Goal: Transaction & Acquisition: Book appointment/travel/reservation

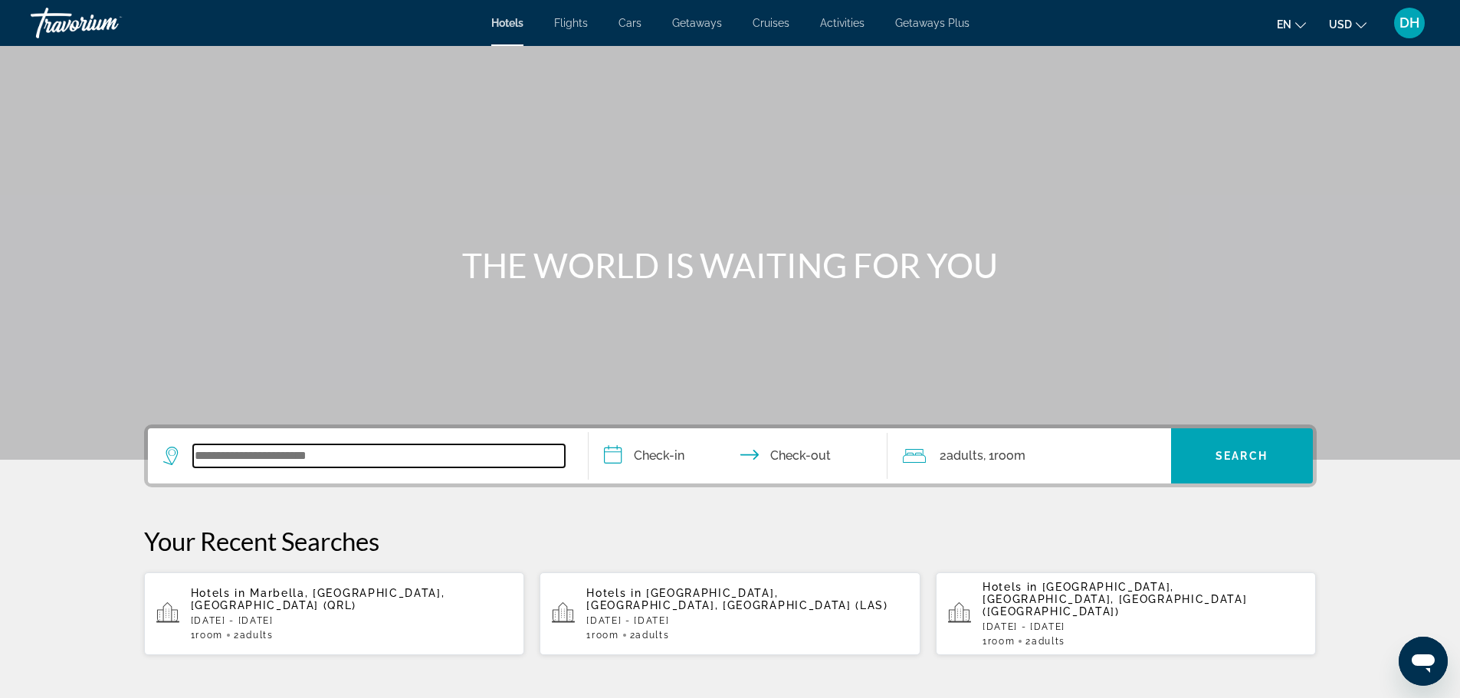
click at [331, 450] on input "Search widget" at bounding box center [379, 455] width 372 height 23
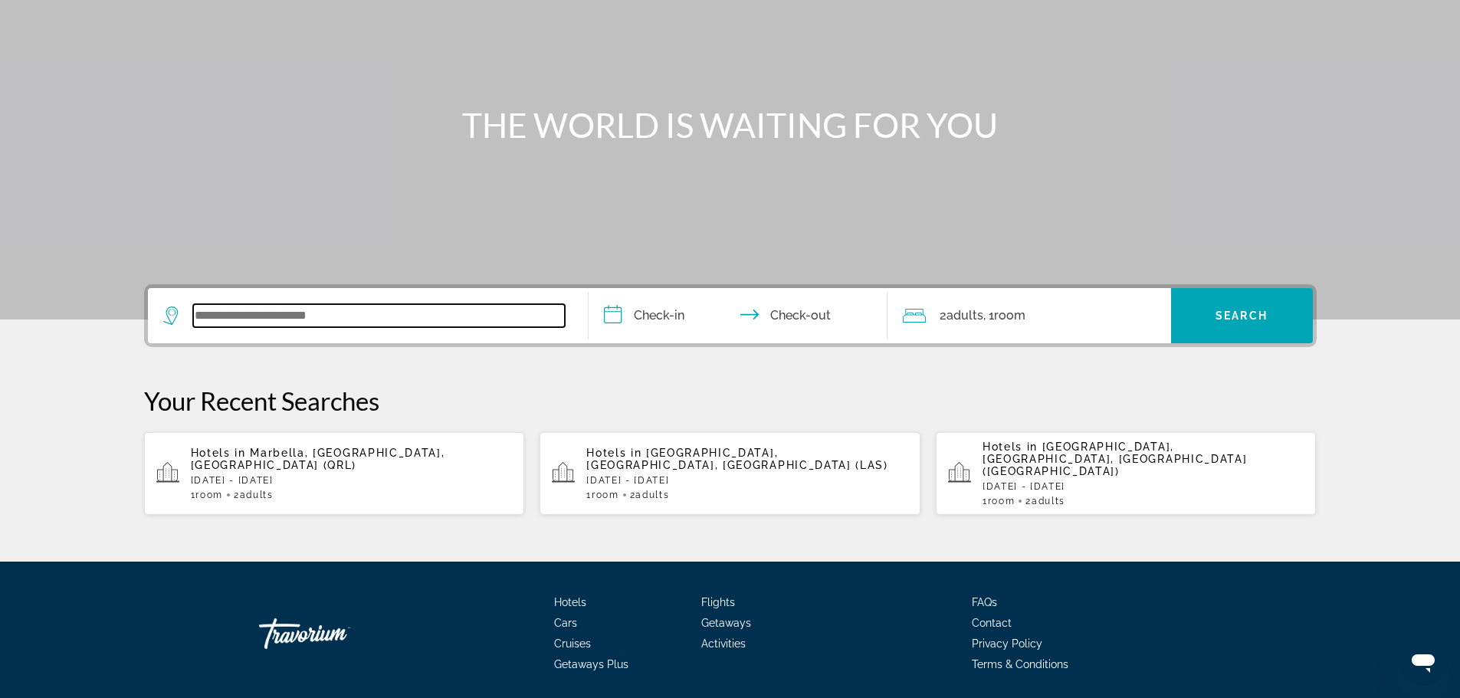
scroll to position [167, 0]
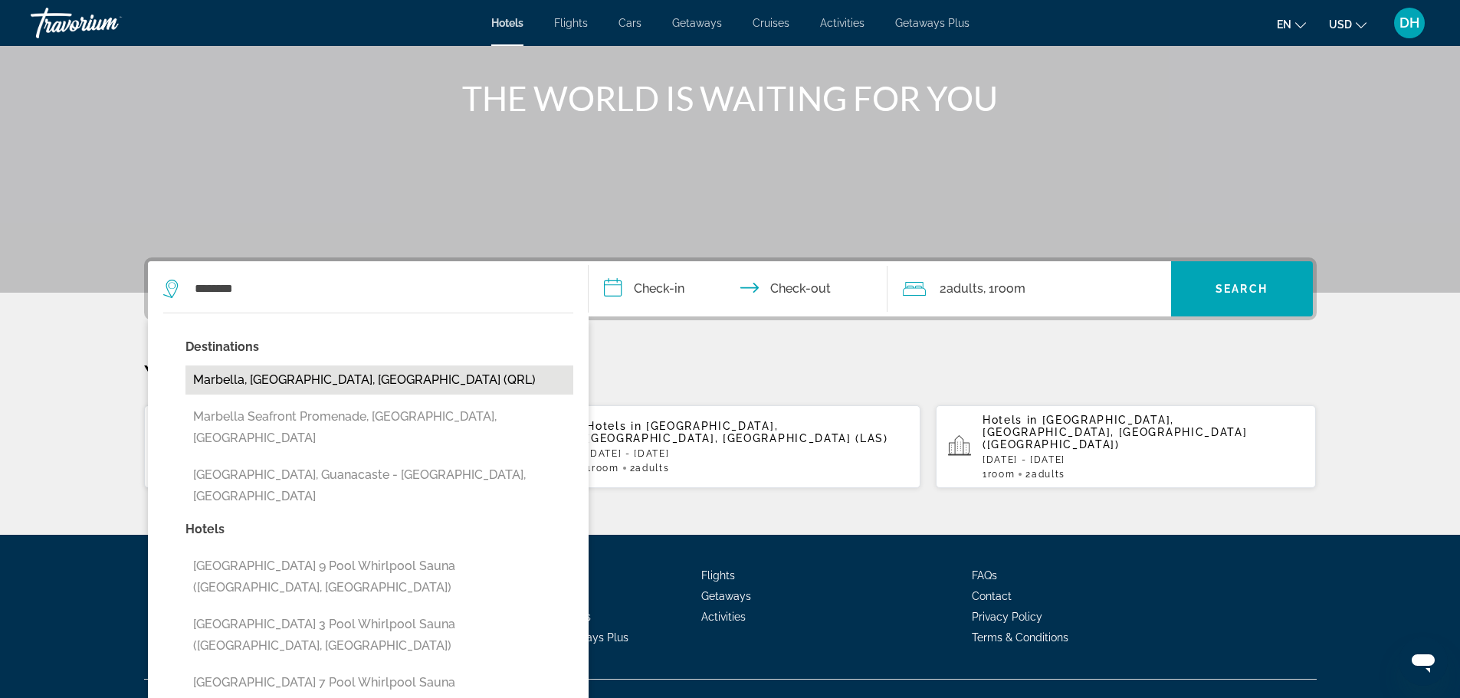
click at [334, 376] on button "Marbella, [GEOGRAPHIC_DATA], [GEOGRAPHIC_DATA] (QRL)" at bounding box center [379, 380] width 388 height 29
type input "**********"
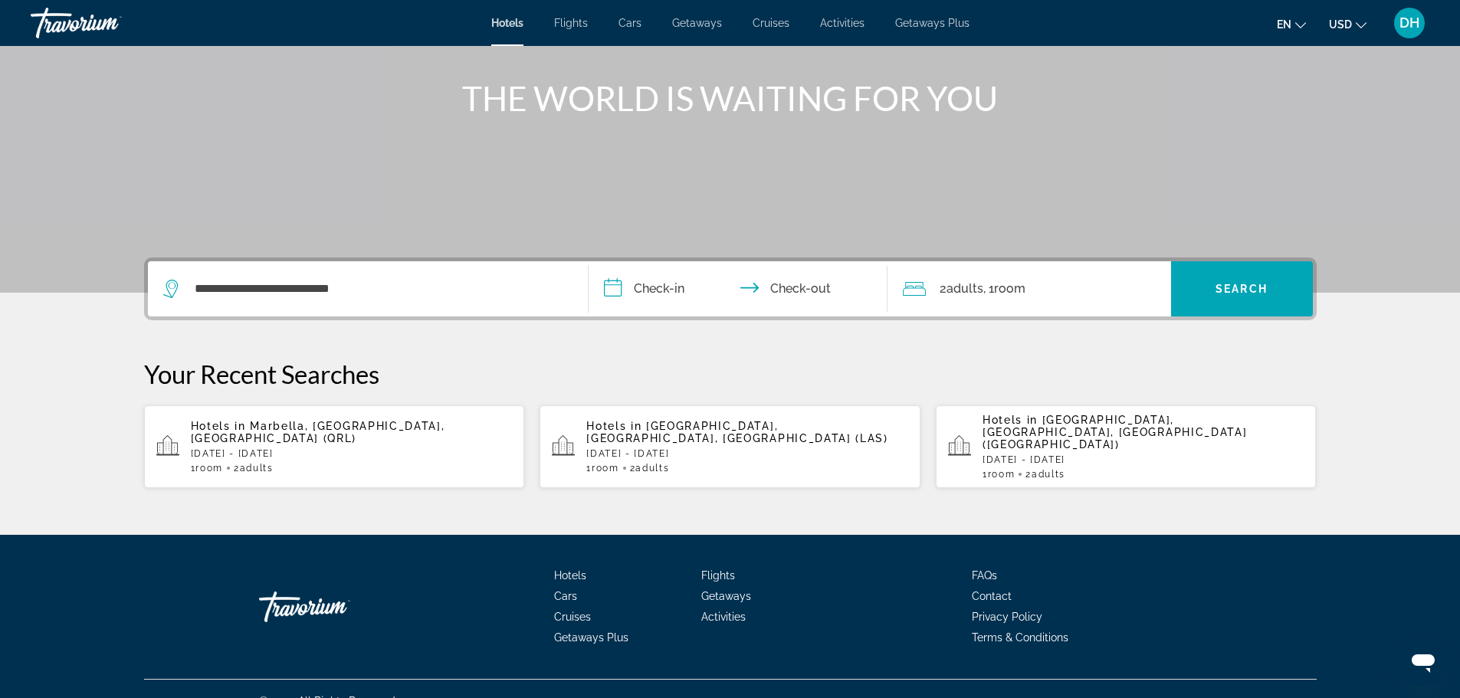
click at [663, 290] on input "**********" at bounding box center [741, 291] width 305 height 60
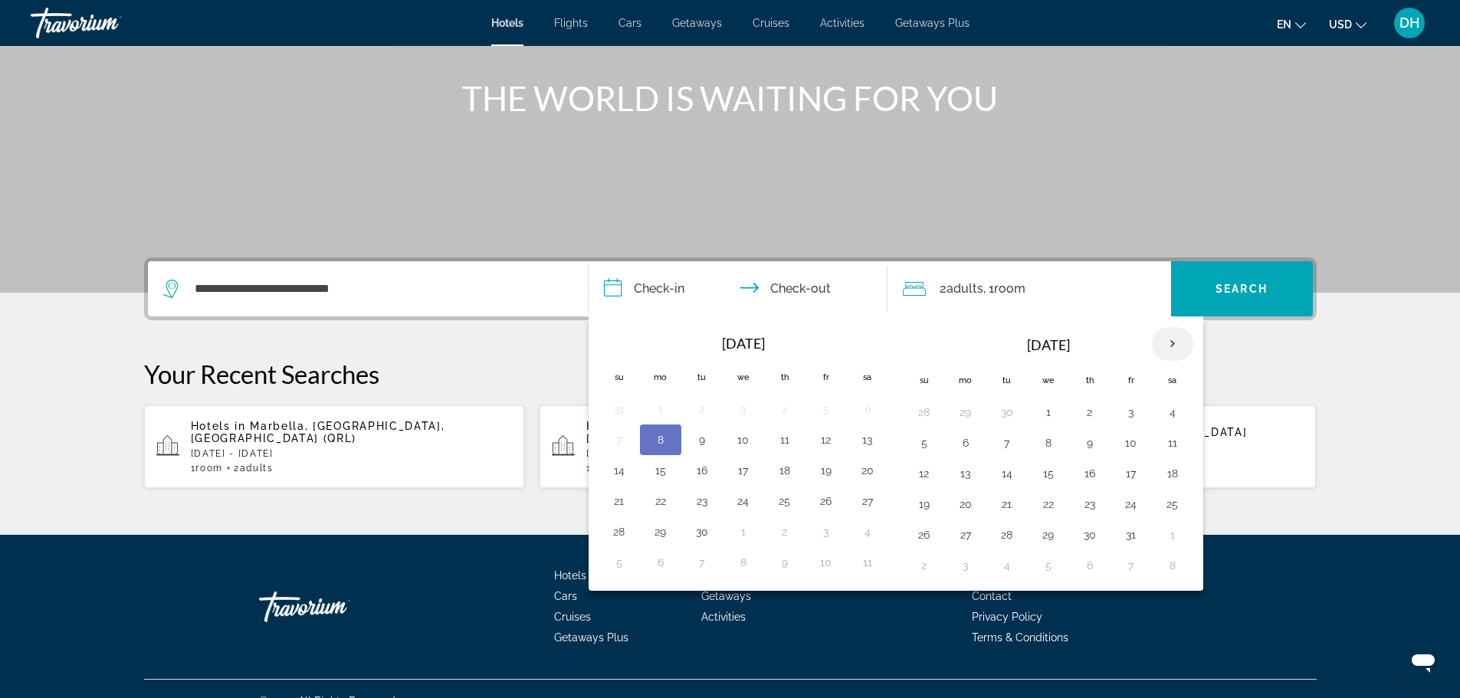
click at [1173, 339] on th "Next month" at bounding box center [1172, 344] width 41 height 34
click at [959, 407] on button "1" at bounding box center [965, 412] width 25 height 21
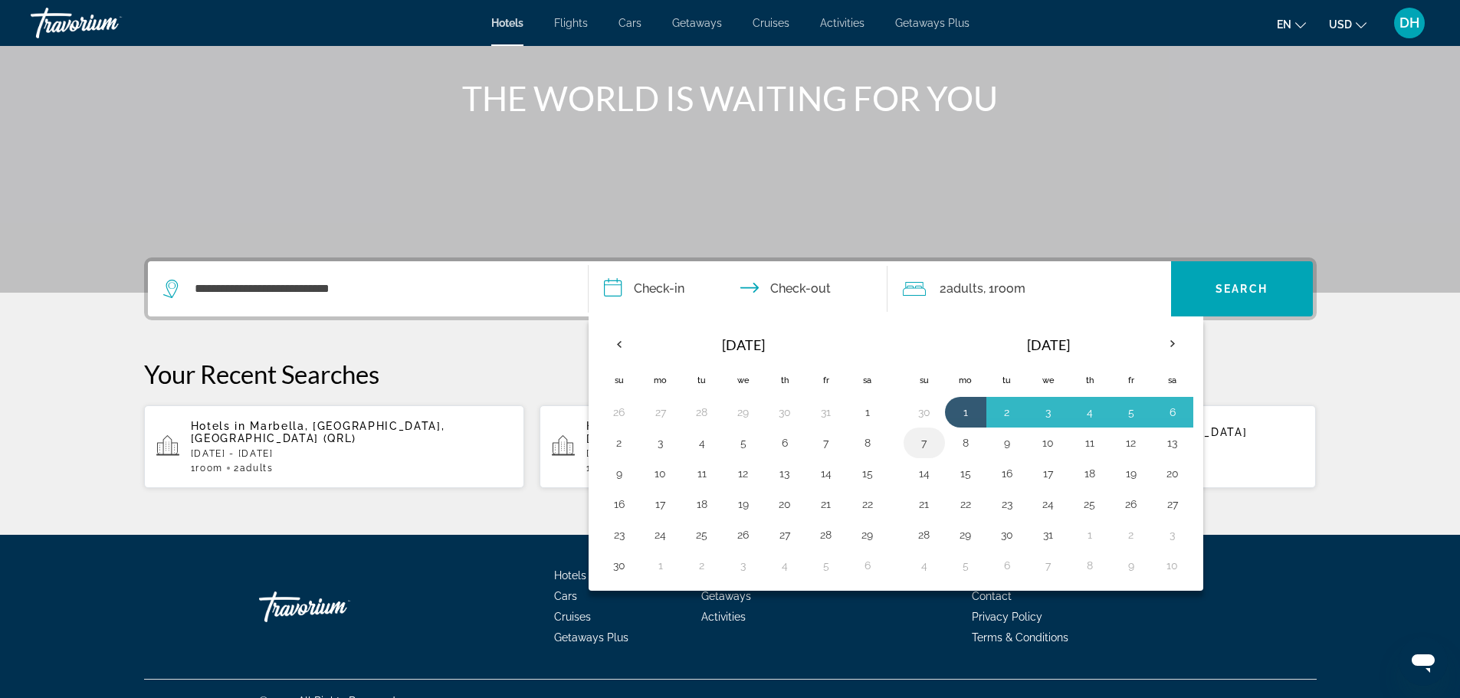
click at [930, 444] on button "7" at bounding box center [924, 442] width 25 height 21
type input "**********"
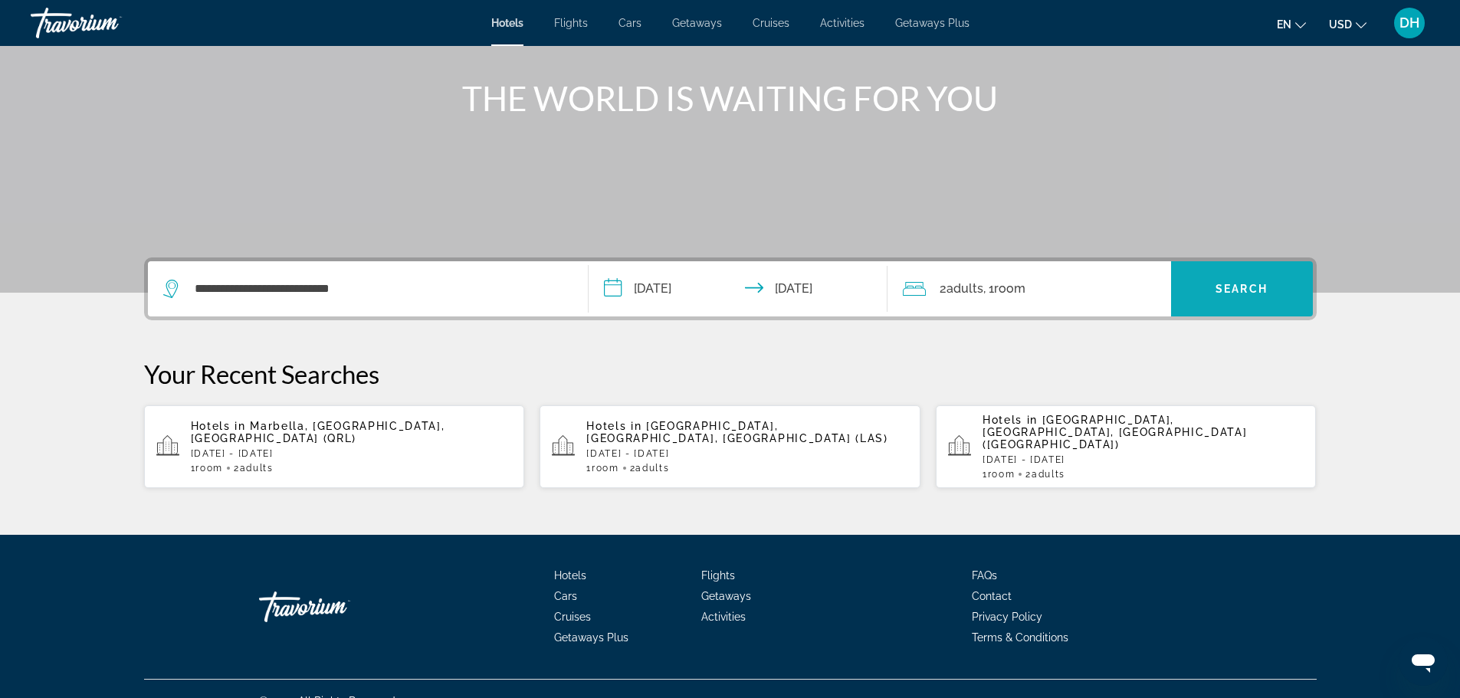
click at [1259, 286] on span "Search" at bounding box center [1241, 289] width 52 height 12
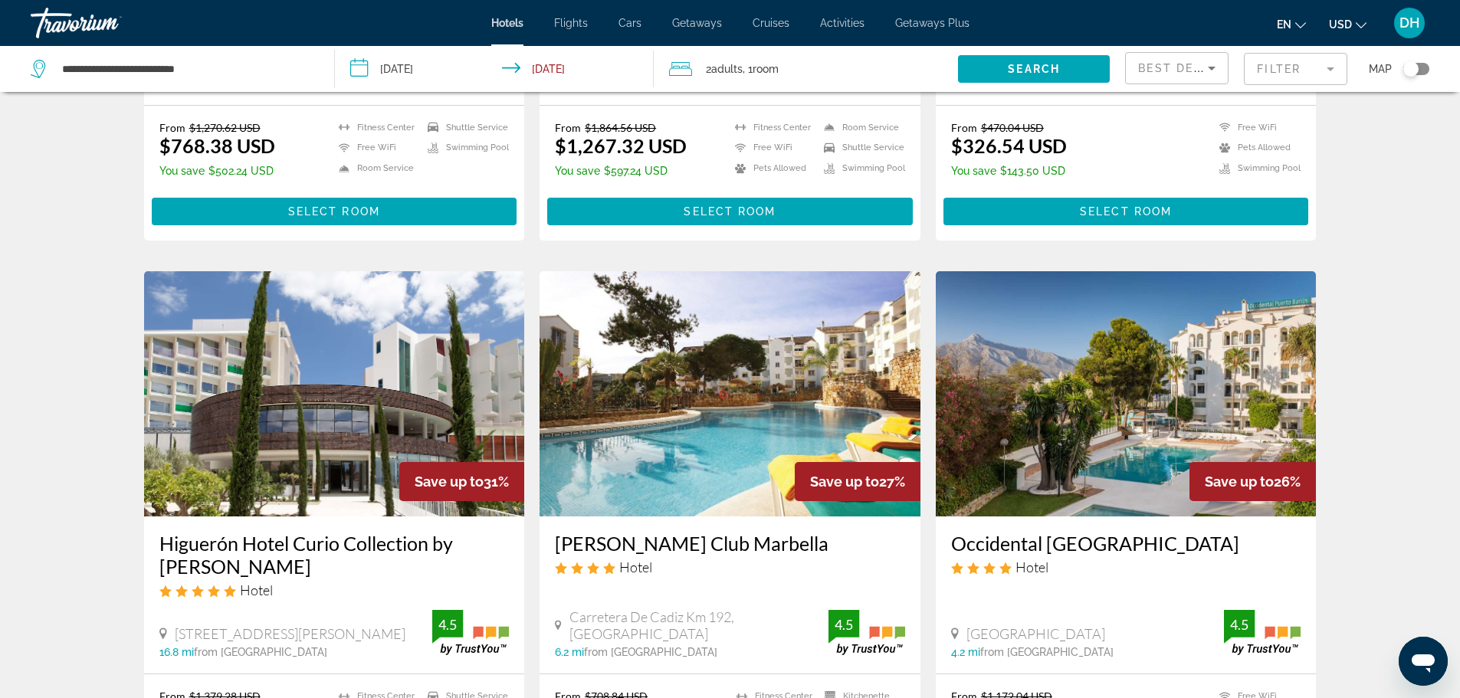
scroll to position [1149, 0]
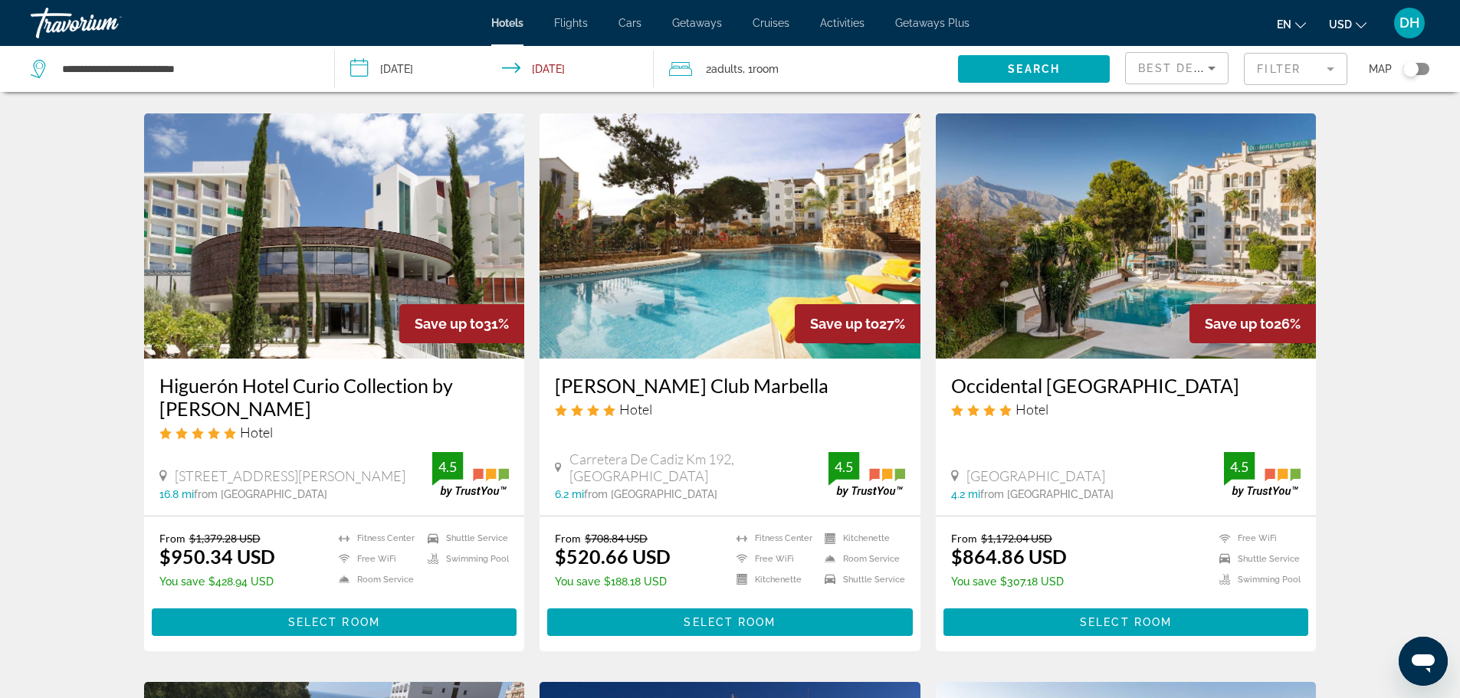
click at [1120, 235] on img "Main content" at bounding box center [1126, 235] width 381 height 245
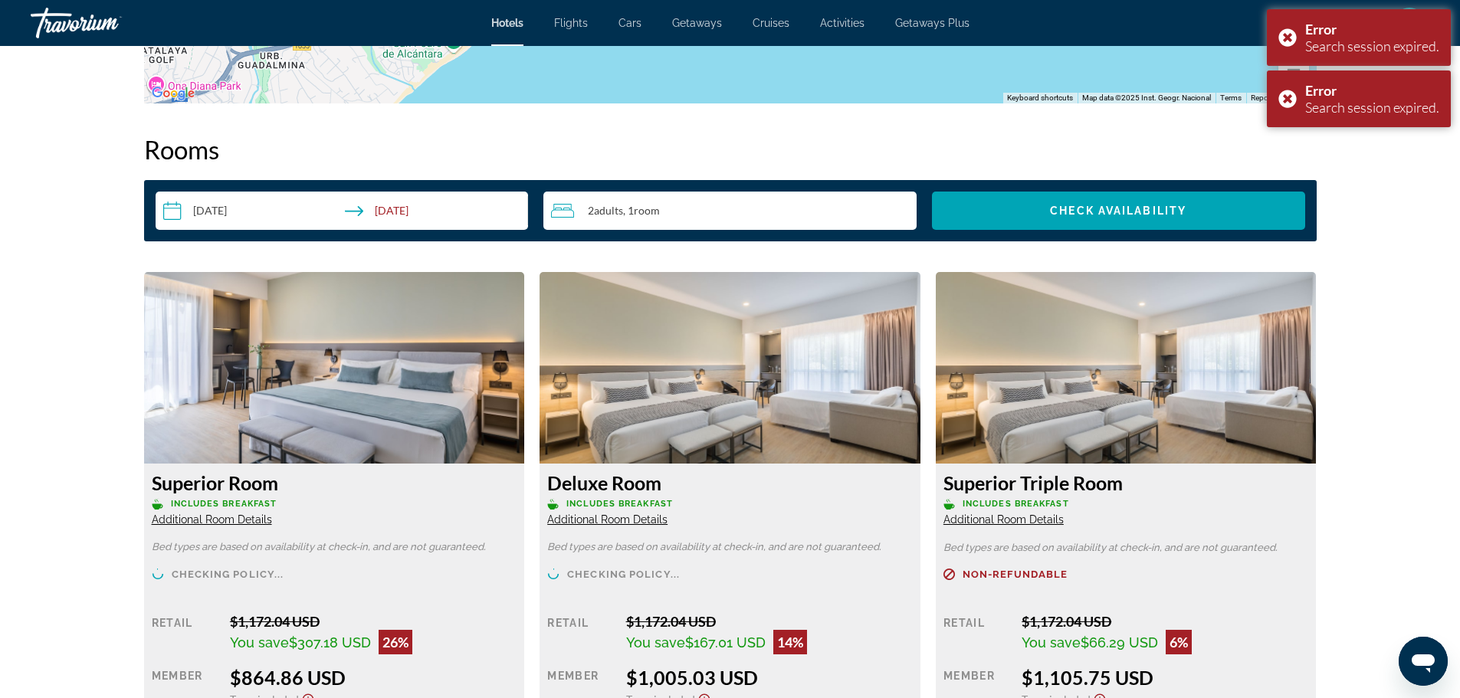
scroll to position [2069, 0]
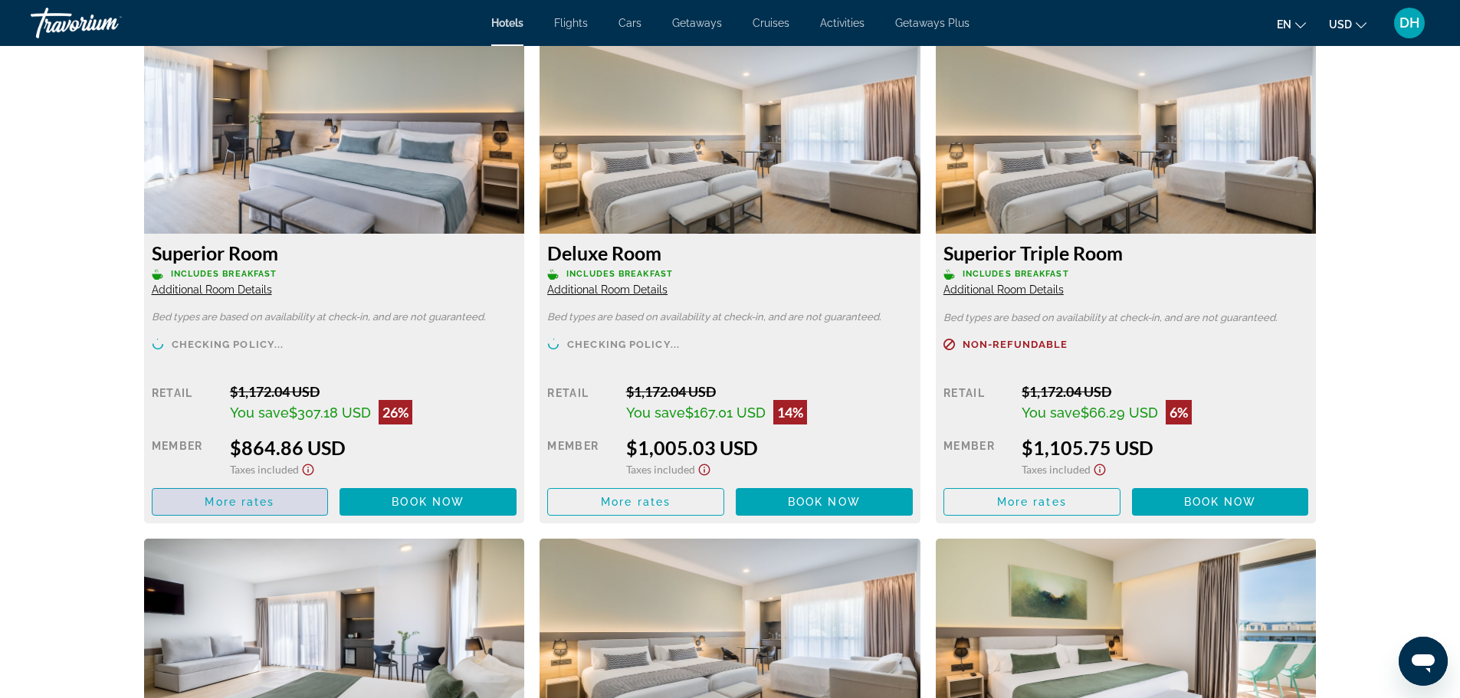
click at [257, 507] on span "More rates" at bounding box center [240, 502] width 70 height 12
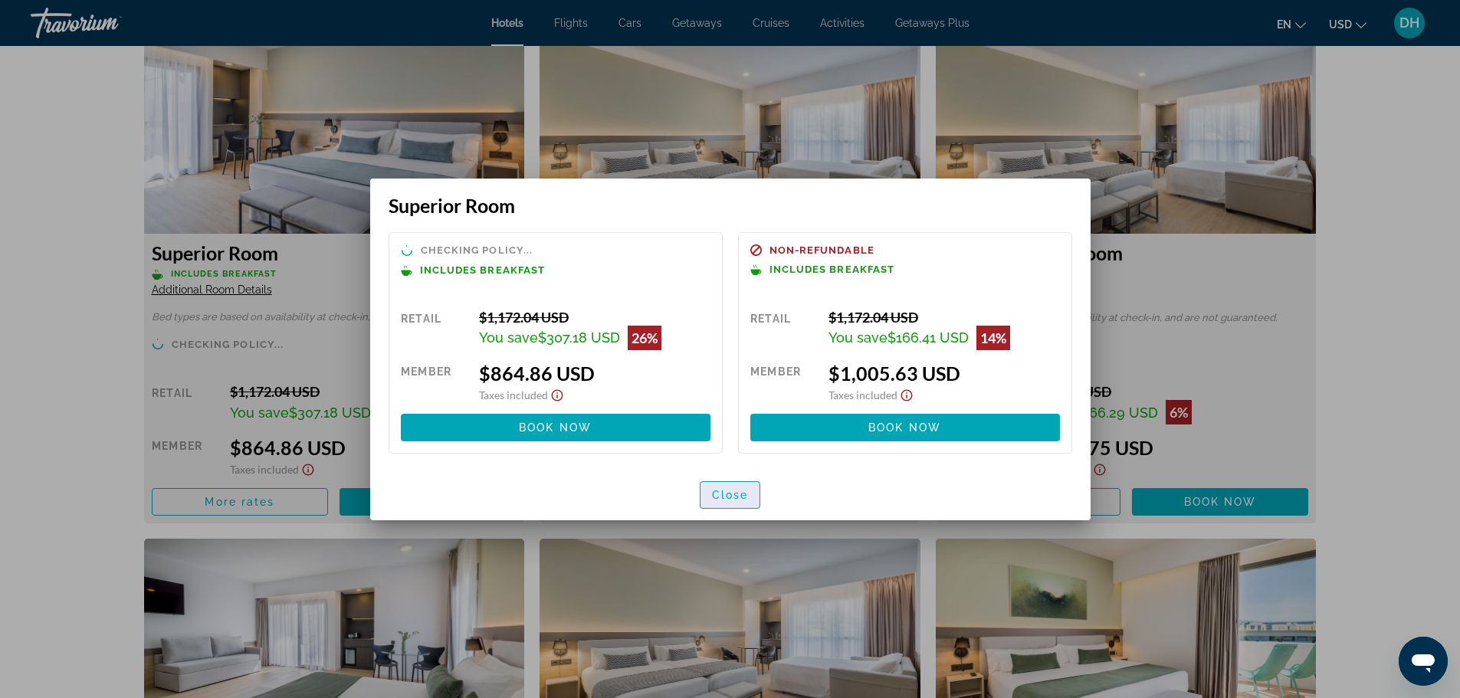
click at [740, 495] on span "Close" at bounding box center [730, 495] width 37 height 12
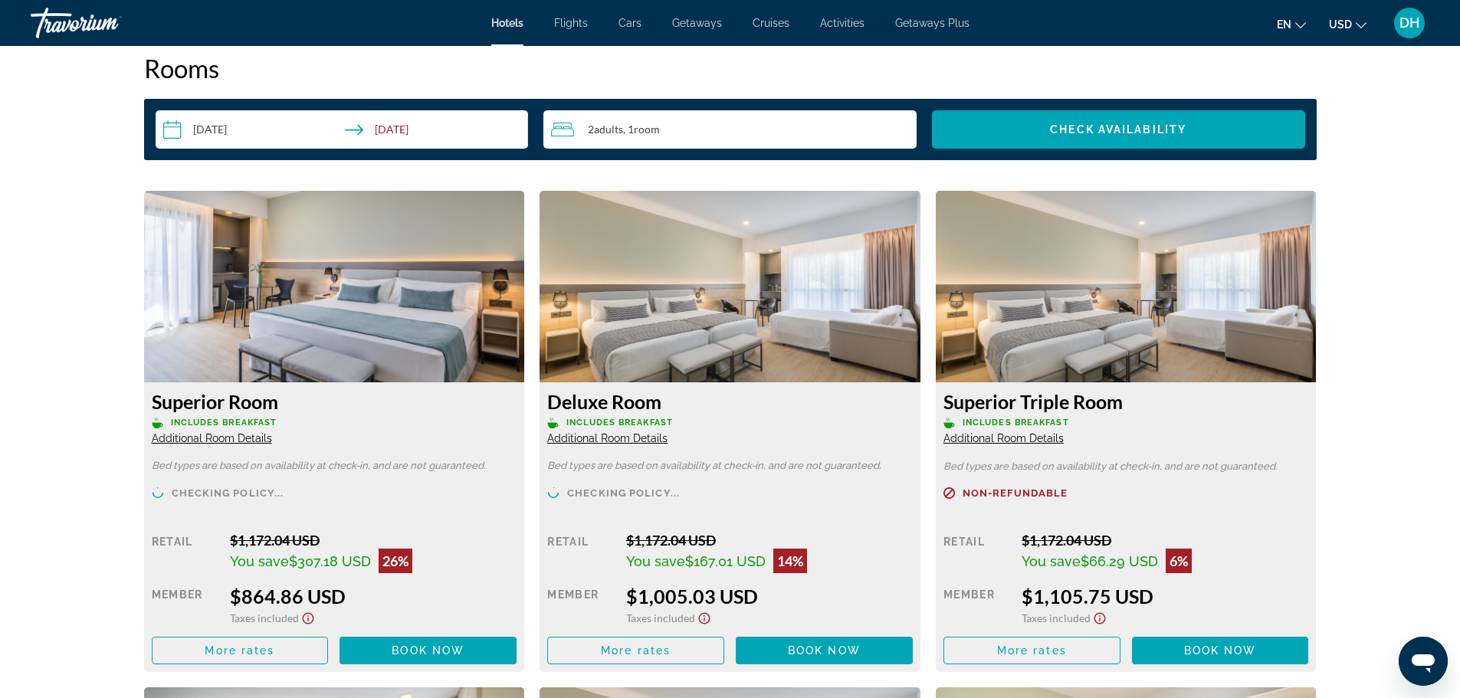
scroll to position [1916, 0]
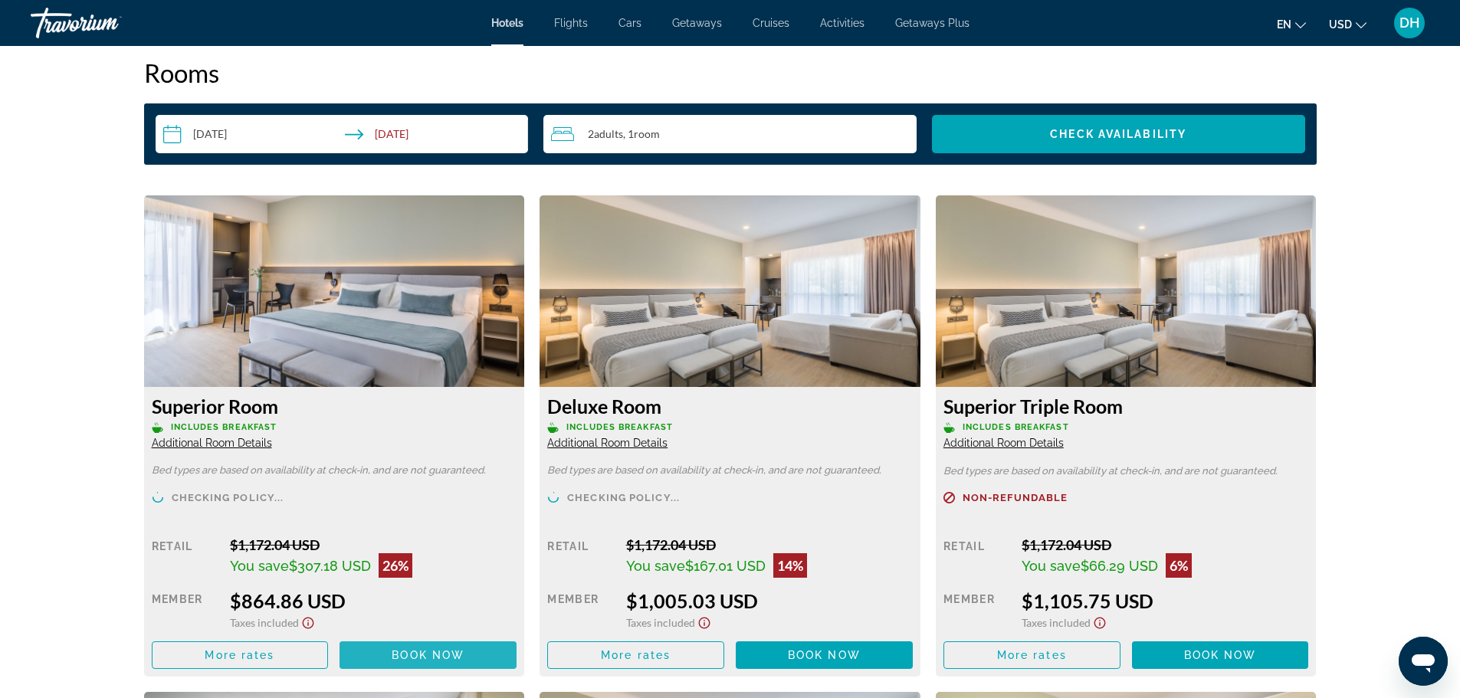
click at [434, 651] on span "Book now" at bounding box center [428, 655] width 73 height 12
